Goal: Navigation & Orientation: Find specific page/section

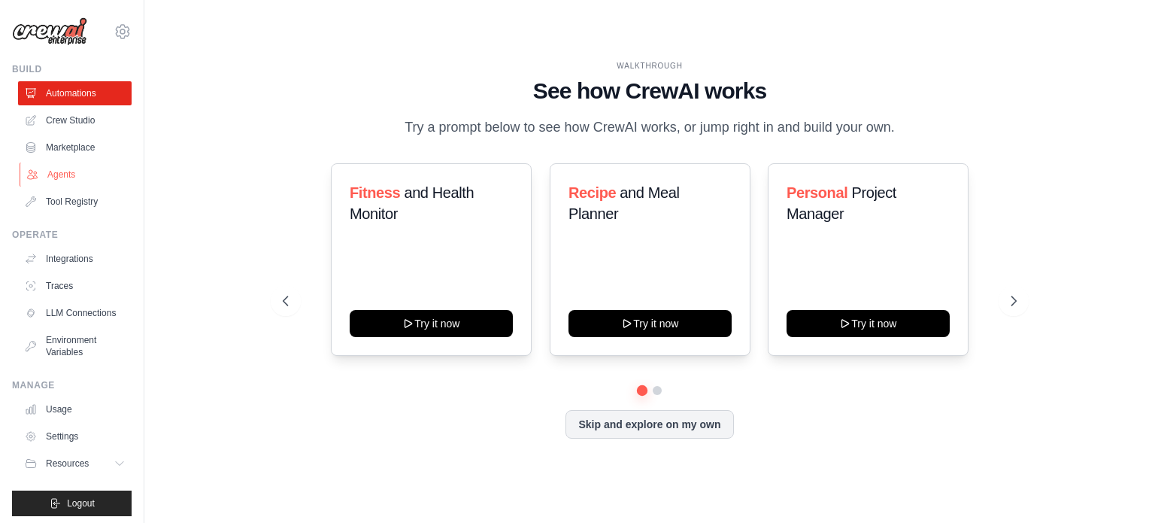
click at [52, 172] on link "Agents" at bounding box center [77, 174] width 114 height 24
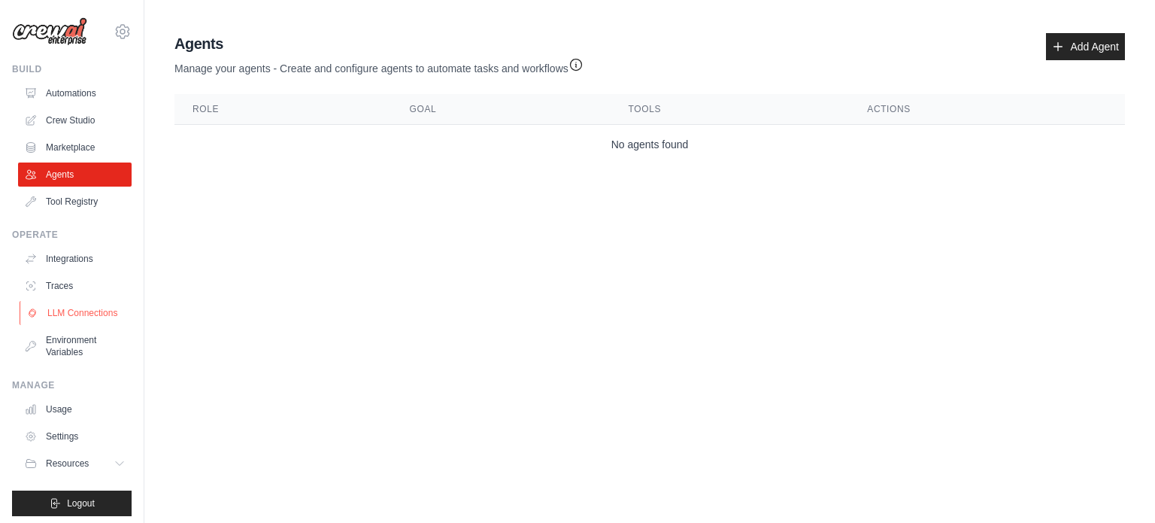
click at [61, 314] on link "LLM Connections" at bounding box center [77, 313] width 114 height 24
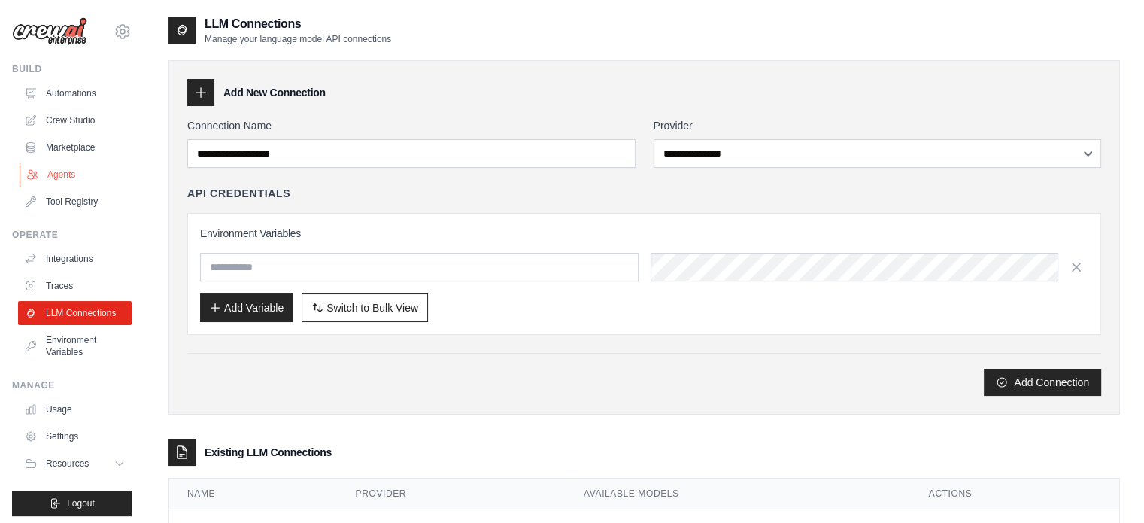
click at [71, 181] on link "Agents" at bounding box center [77, 174] width 114 height 24
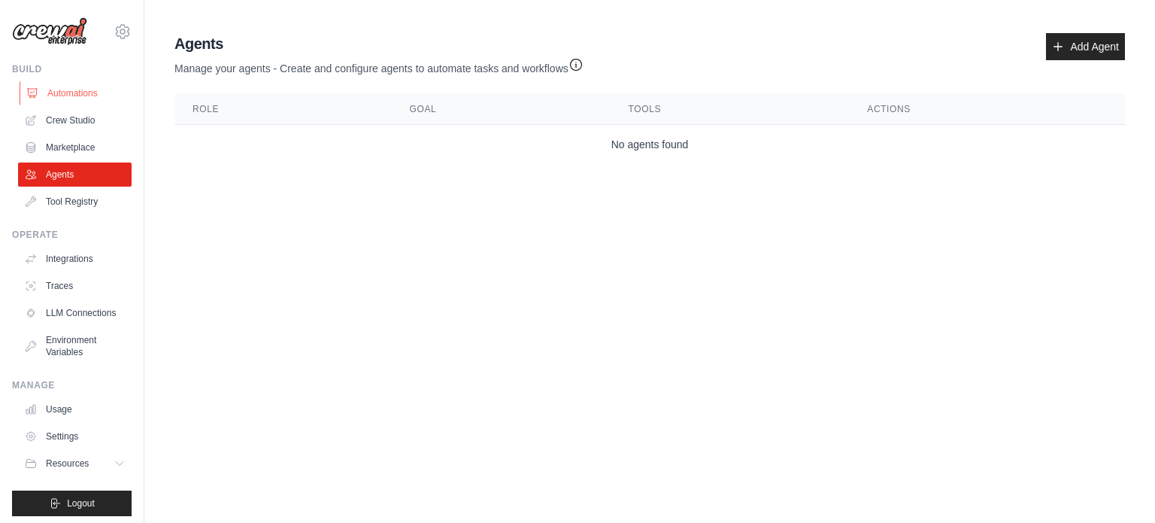
click at [59, 92] on link "Automations" at bounding box center [77, 93] width 114 height 24
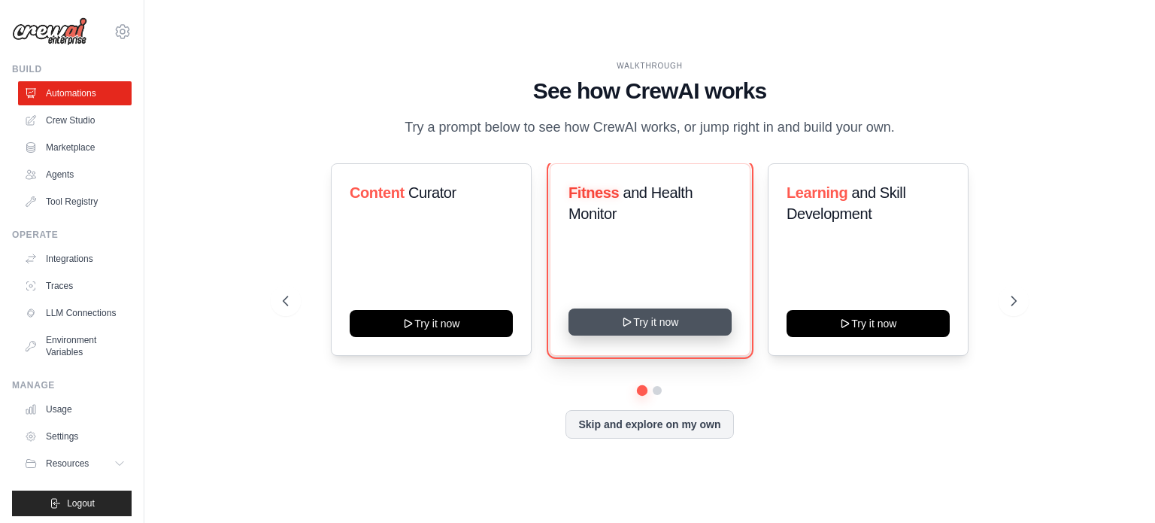
click at [689, 329] on button "Try it now" at bounding box center [649, 321] width 163 height 27
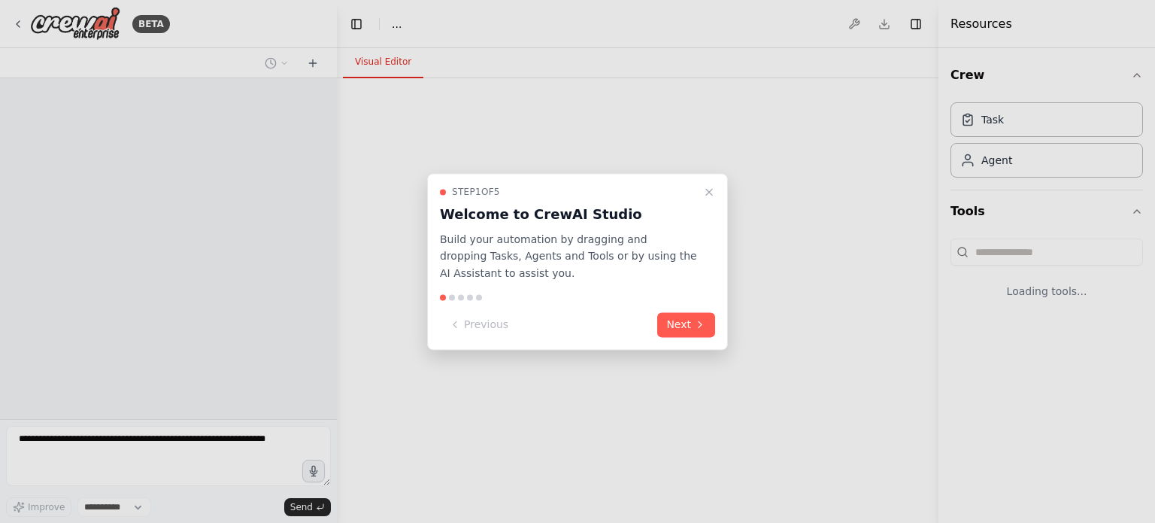
select select "****"
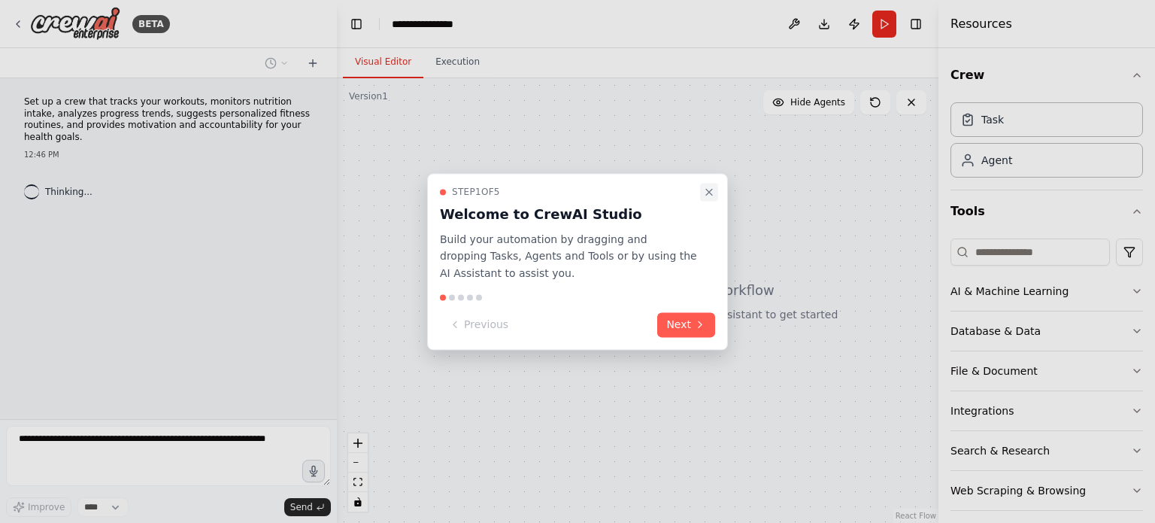
click at [710, 195] on icon "Close walkthrough" at bounding box center [709, 192] width 12 height 12
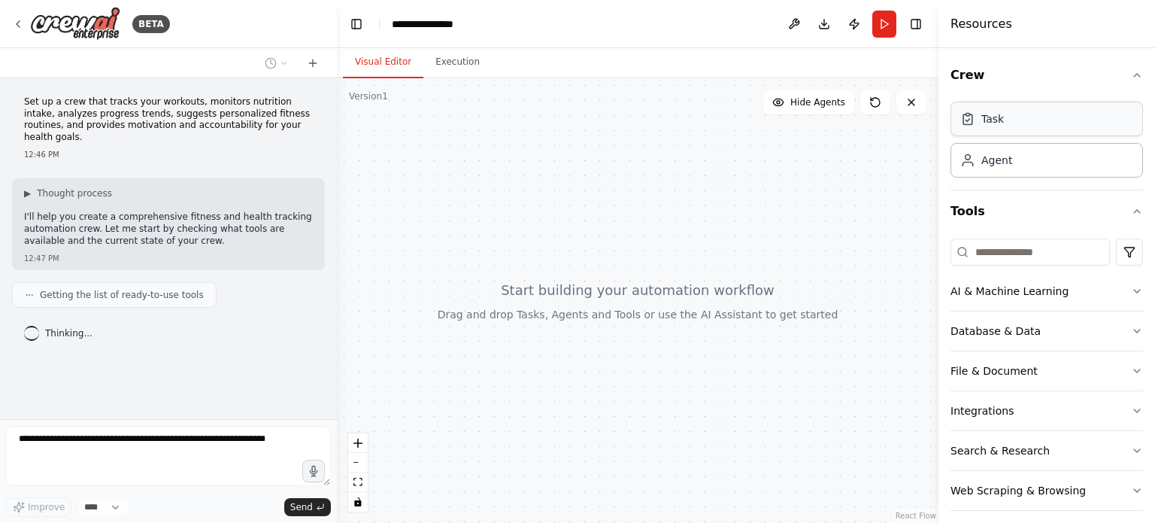
click at [986, 123] on div "Task" at bounding box center [992, 118] width 23 height 15
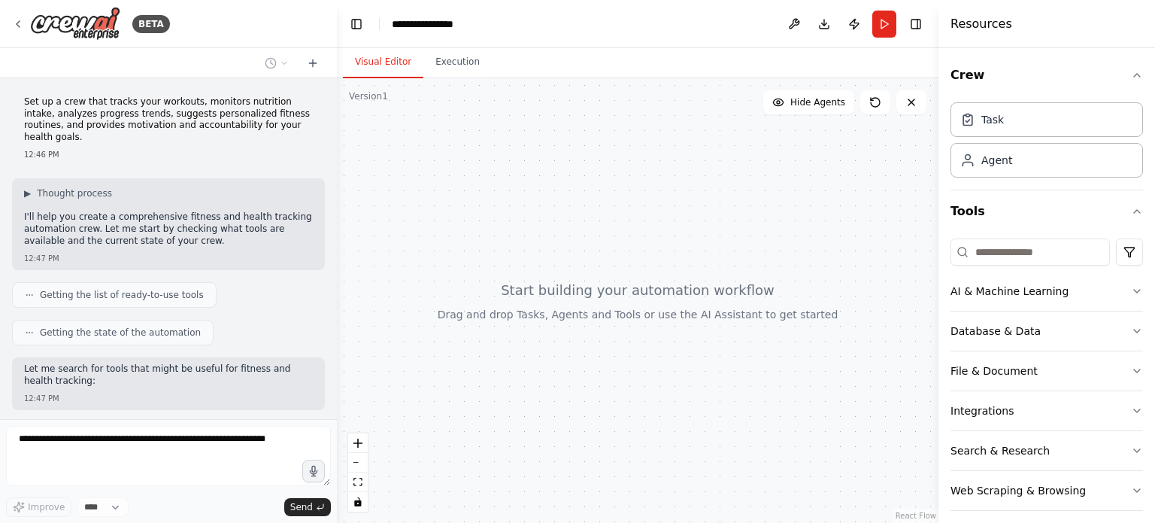
scroll to position [65, 0]
